Goal: Task Accomplishment & Management: Manage account settings

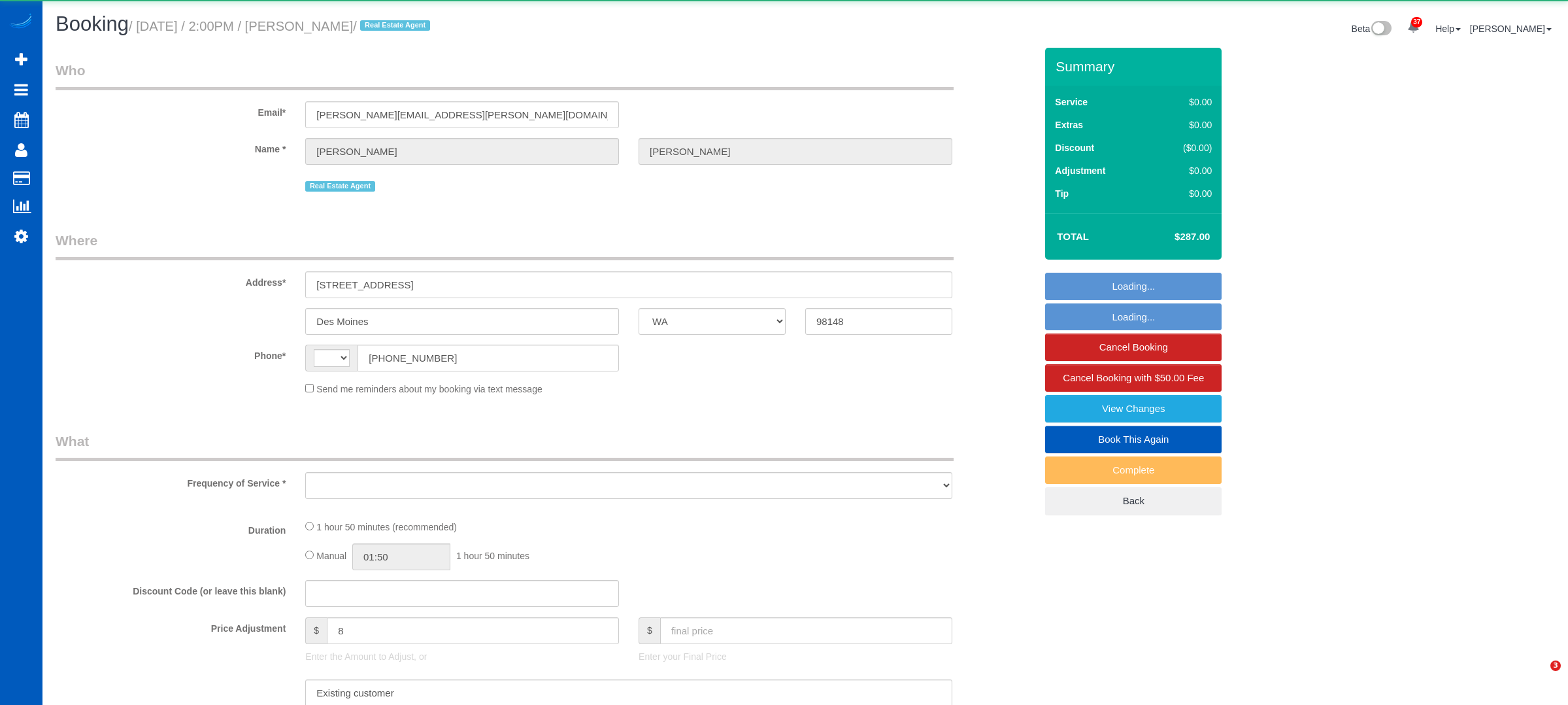
select select "WA"
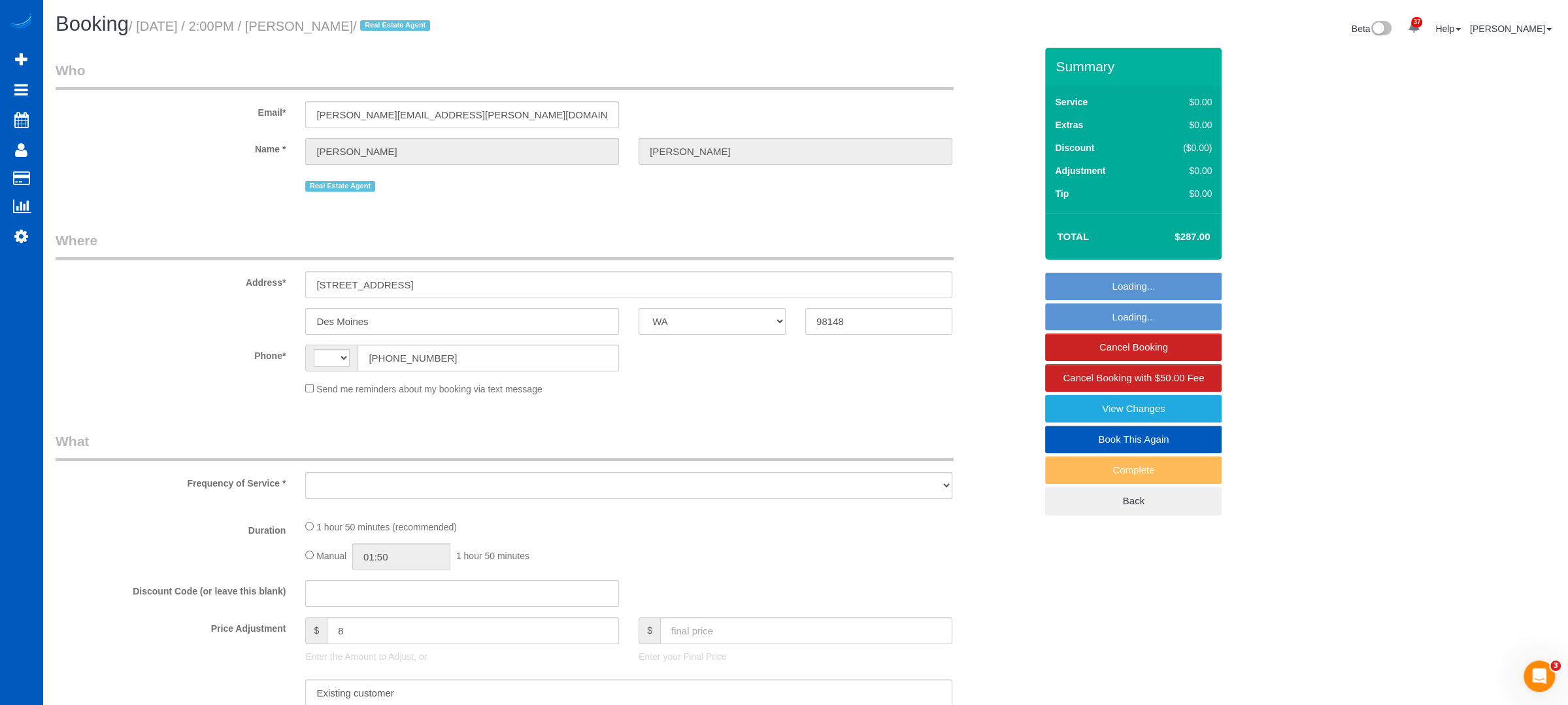
select select "string:[GEOGRAPHIC_DATA]"
select select "object:973"
select select "199"
select select "1001"
select select "3"
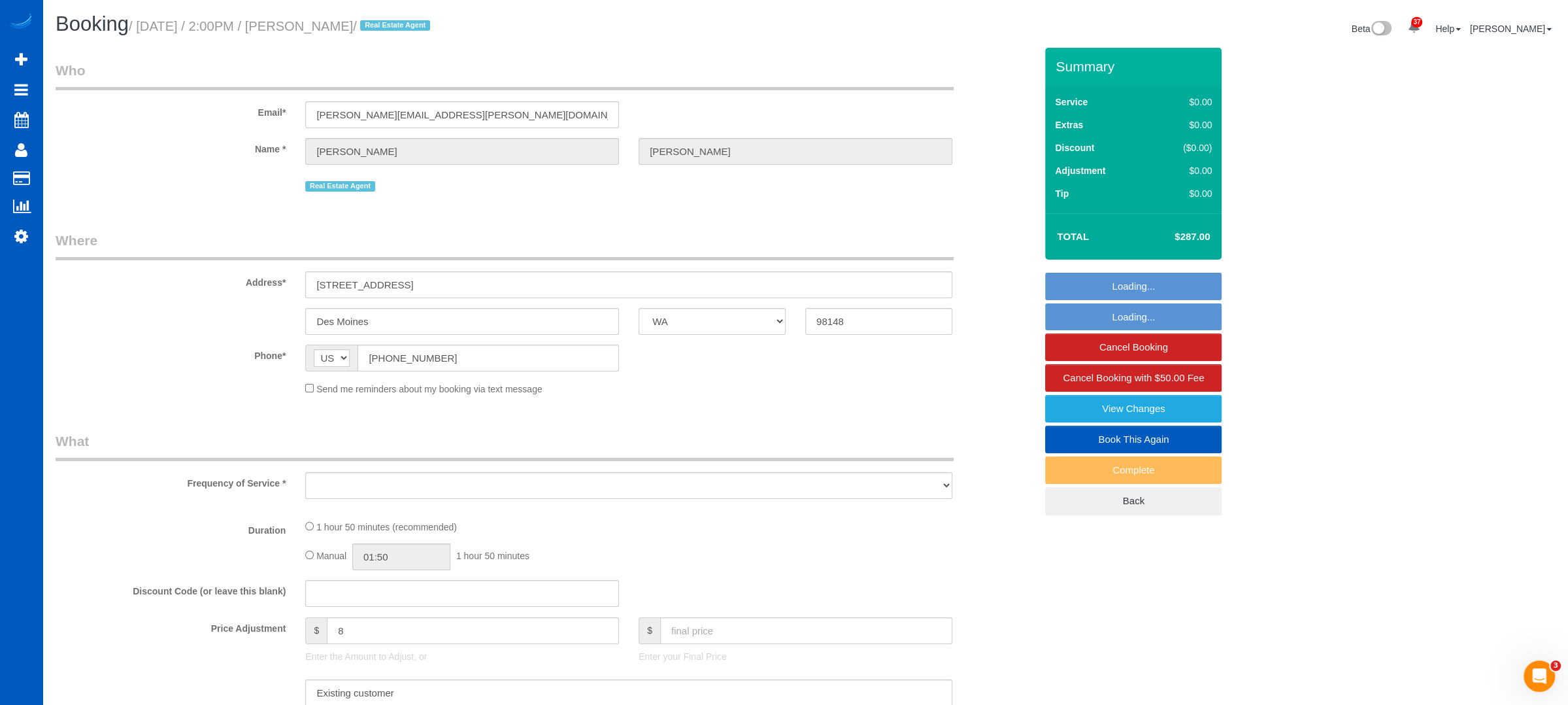
select select "2"
select select "spot1"
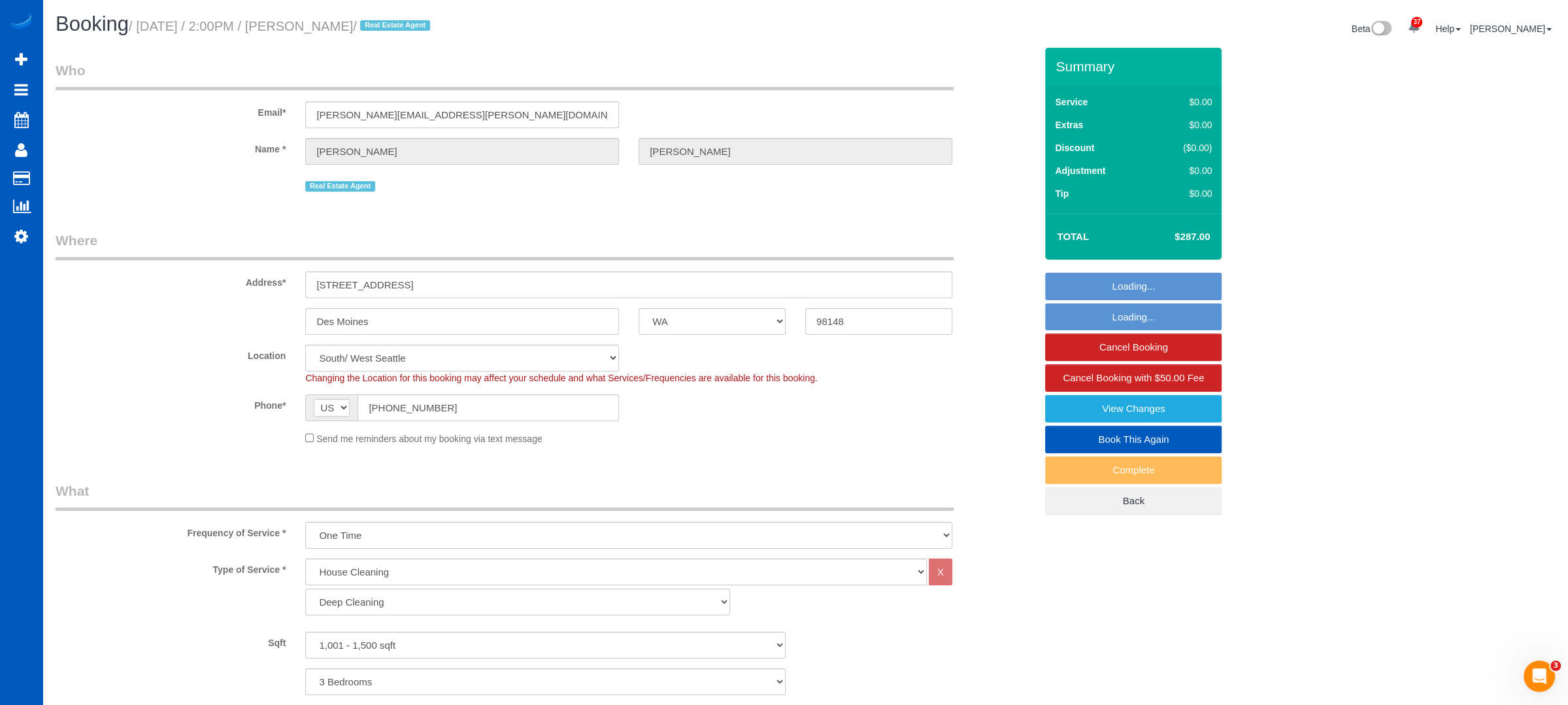
select select "object:1206"
select select "1001"
select select "3"
select select "2"
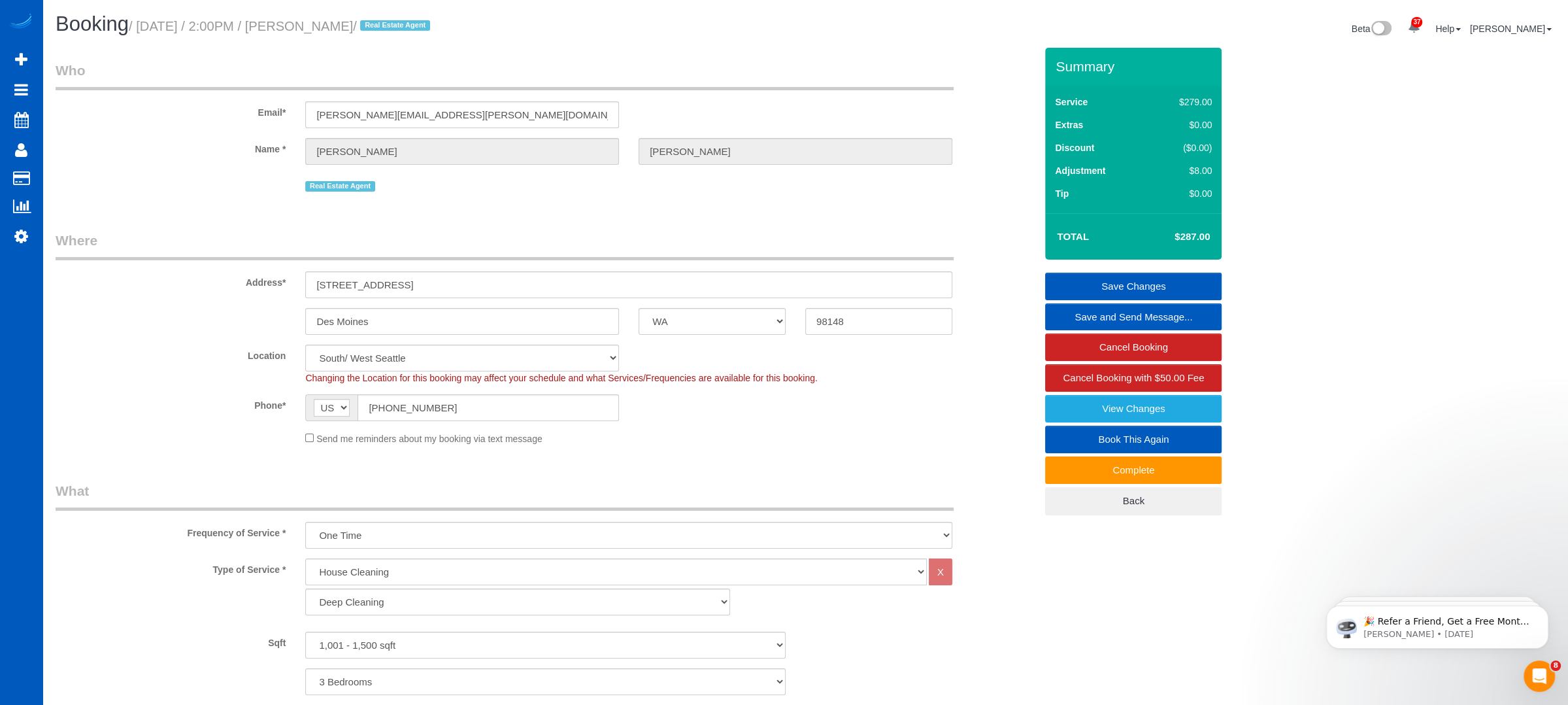
click at [1087, 317] on link "Save and Send Message..." at bounding box center [1133, 317] width 177 height 27
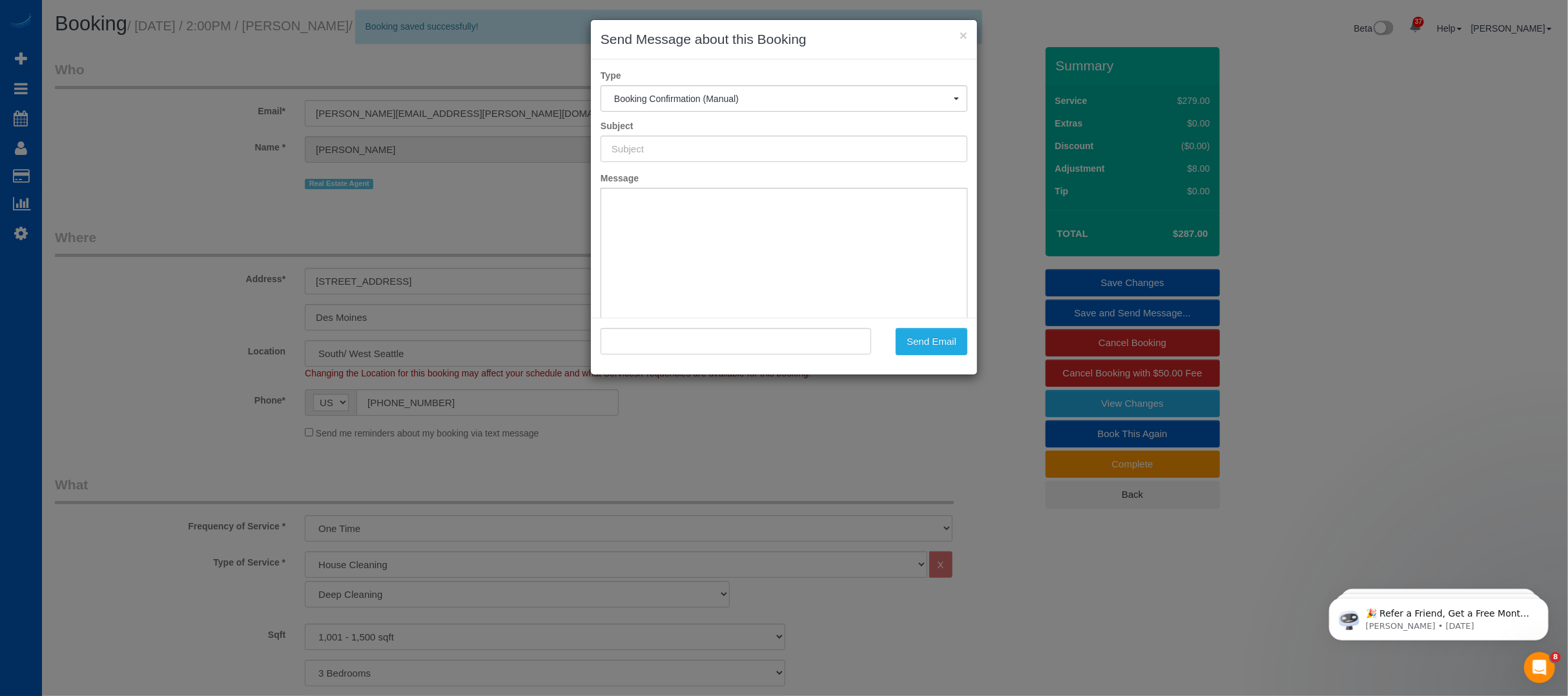
type input "Cleaning Service Confirmed!"
type input ""[PERSON_NAME]" <[PERSON_NAME][EMAIL_ADDRESS][PERSON_NAME][DOMAIN_NAME]>"
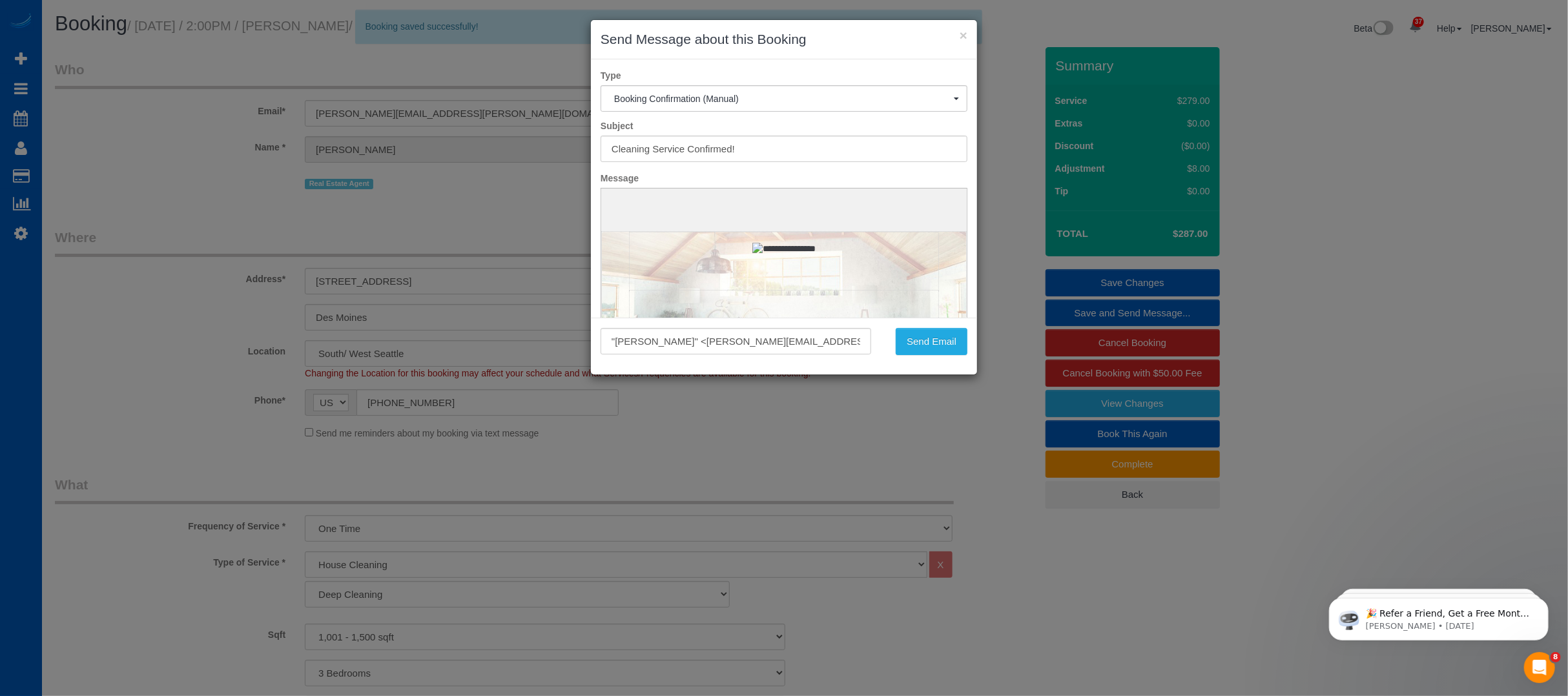
click at [777, 135] on div "Subject Cleaning Service Confirmed!" at bounding box center [784, 141] width 386 height 43
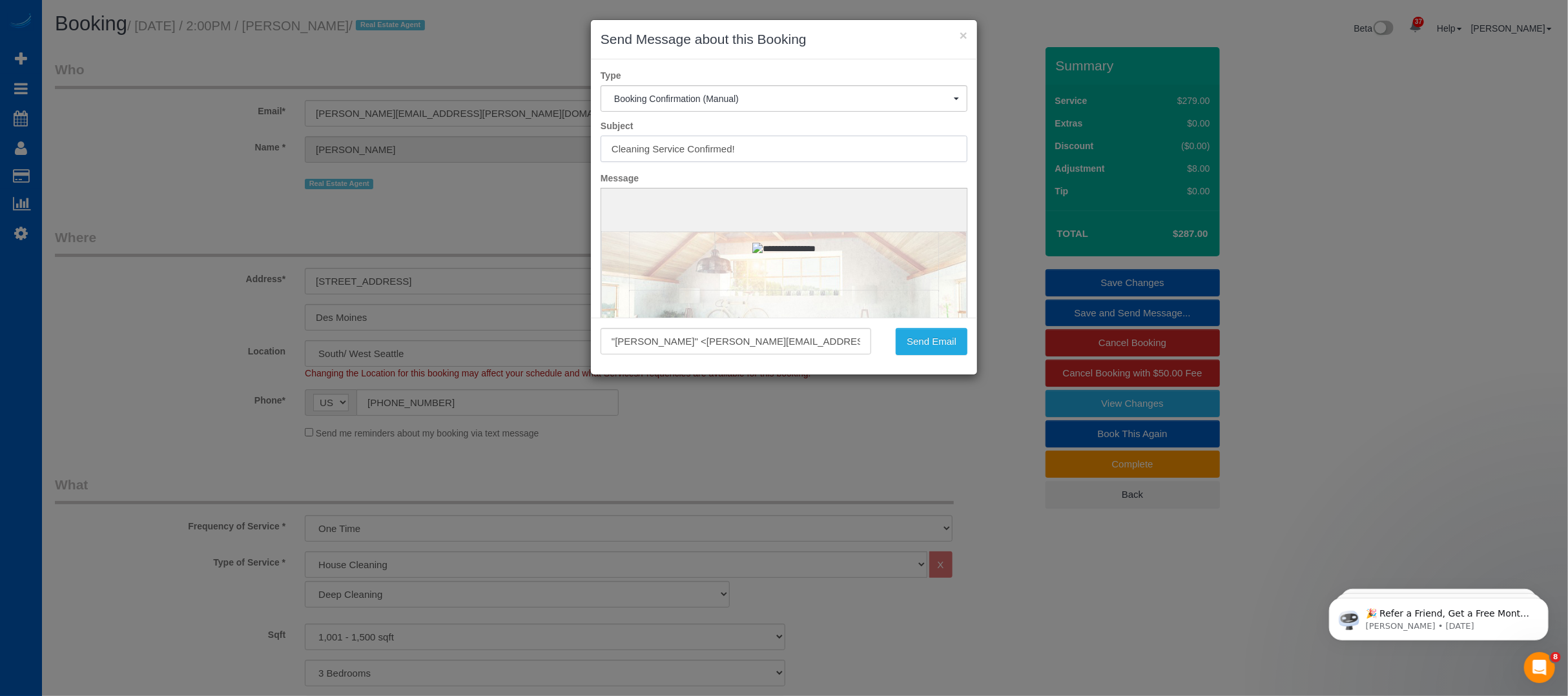
click at [759, 152] on input "Cleaning Service Confirmed!" at bounding box center [784, 149] width 367 height 26
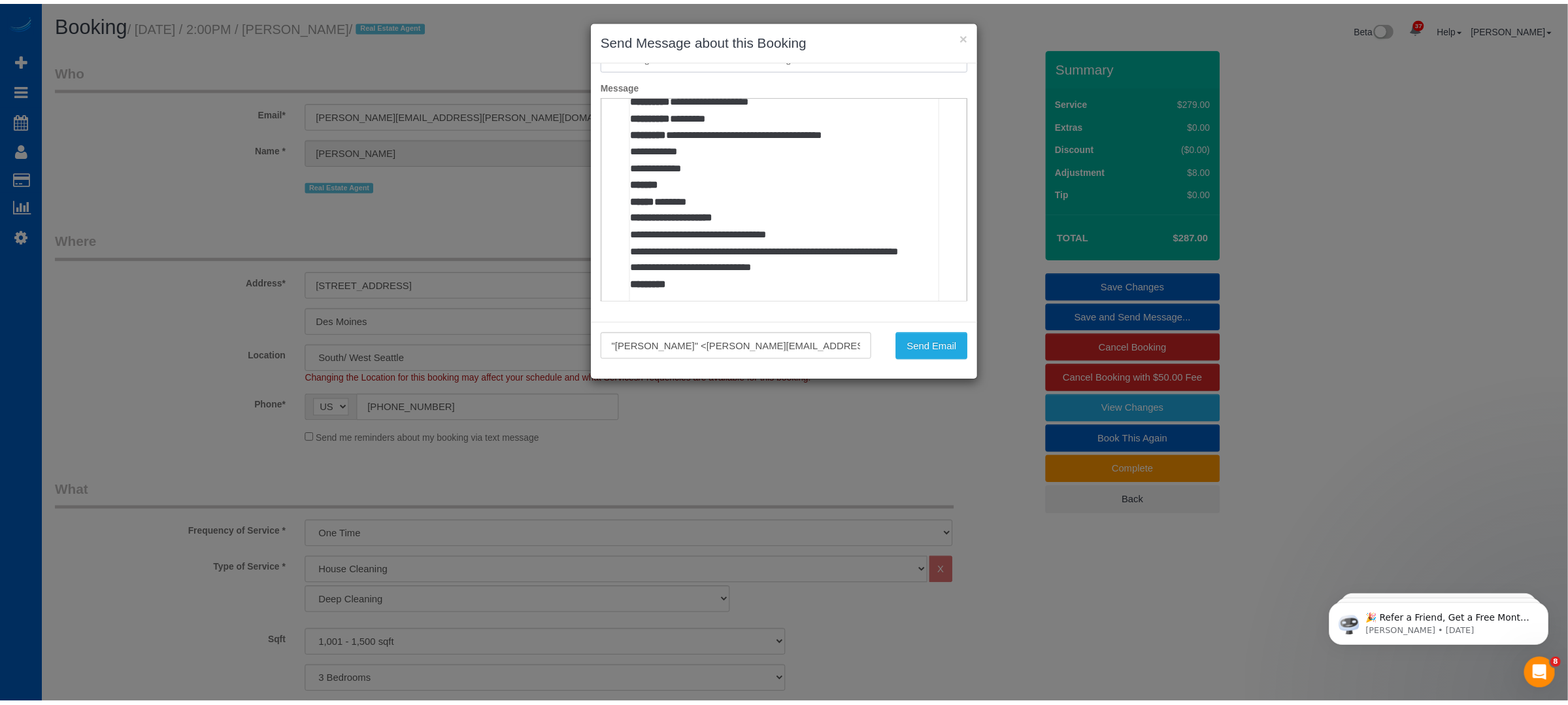
scroll to position [610, 0]
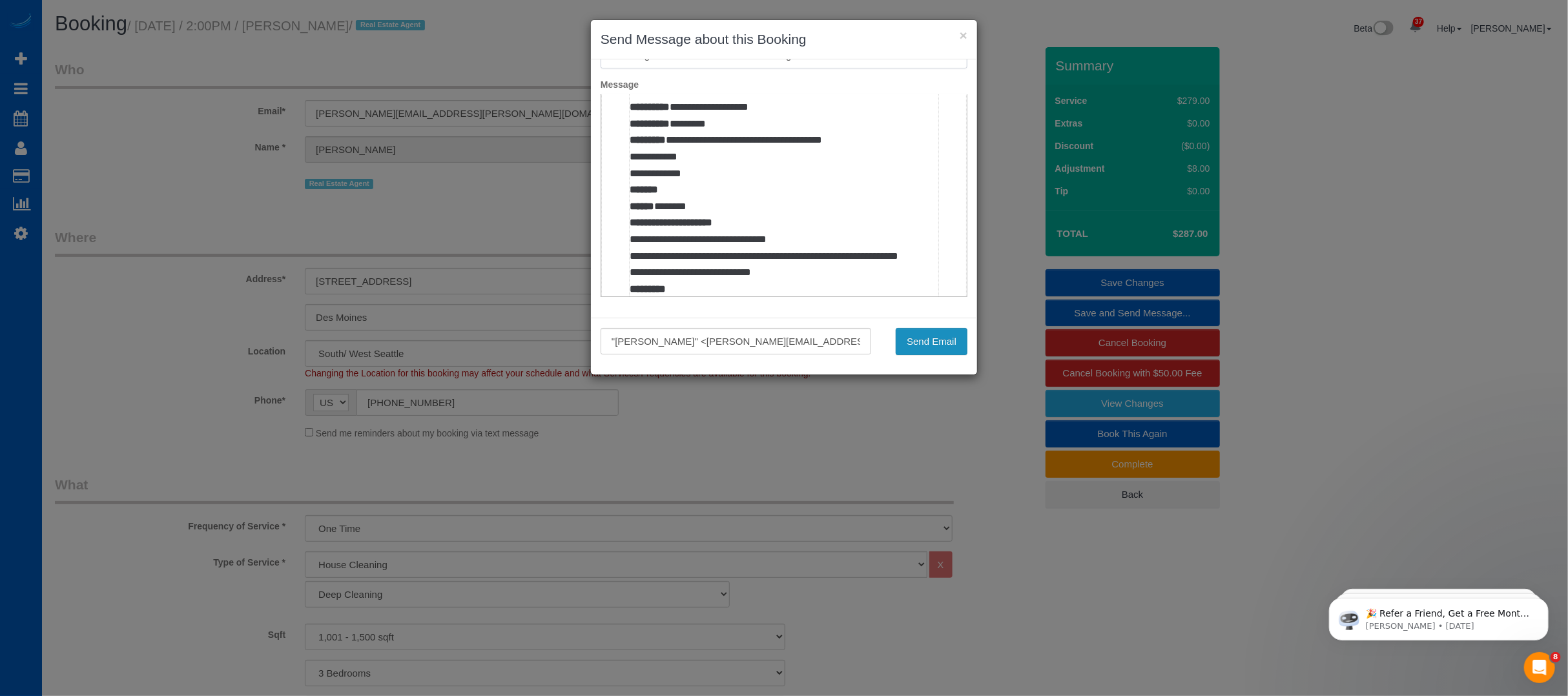
type input "Cleaning Service Confirmed! Price change"
click at [918, 332] on button "Send Email" at bounding box center [932, 341] width 72 height 27
